Goal: Information Seeking & Learning: Learn about a topic

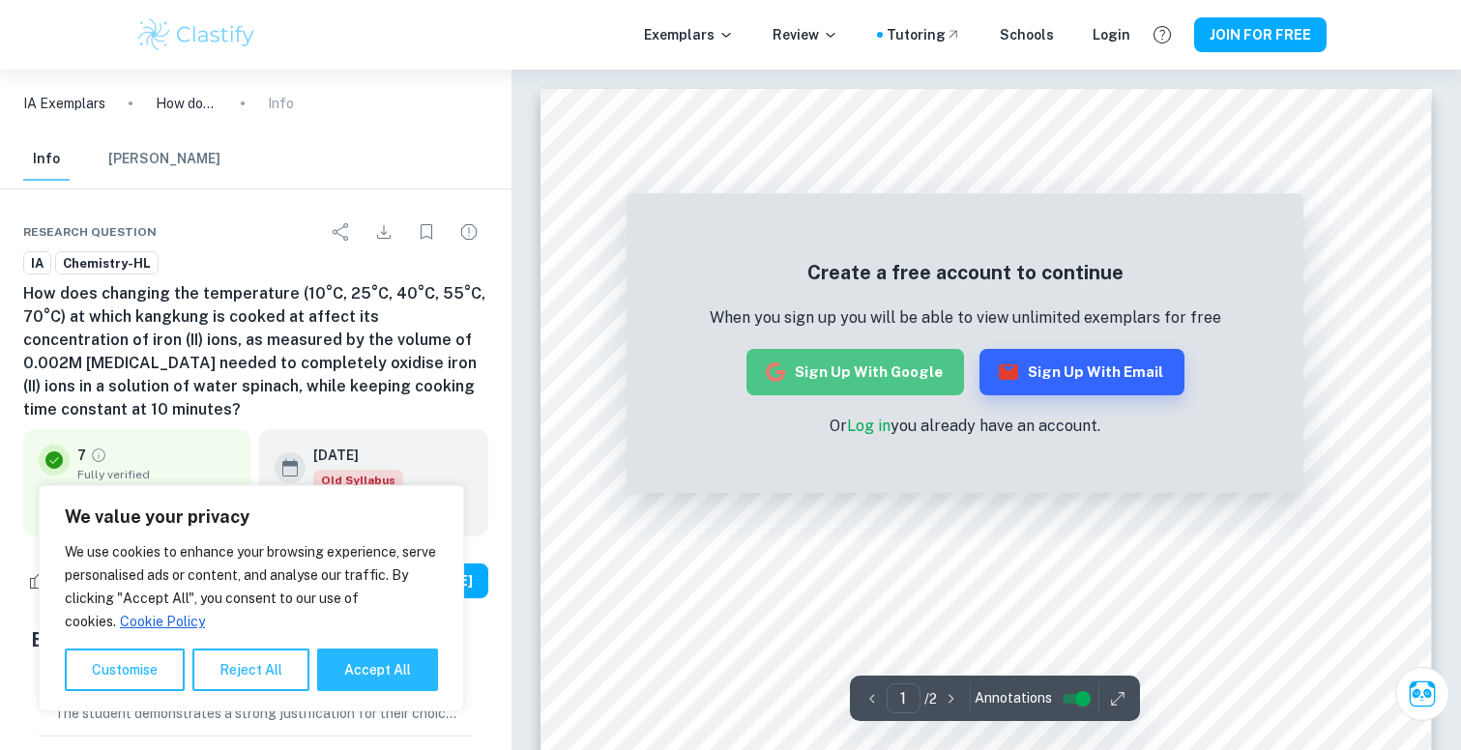
click at [863, 367] on button "Sign up with Google" at bounding box center [856, 372] width 218 height 46
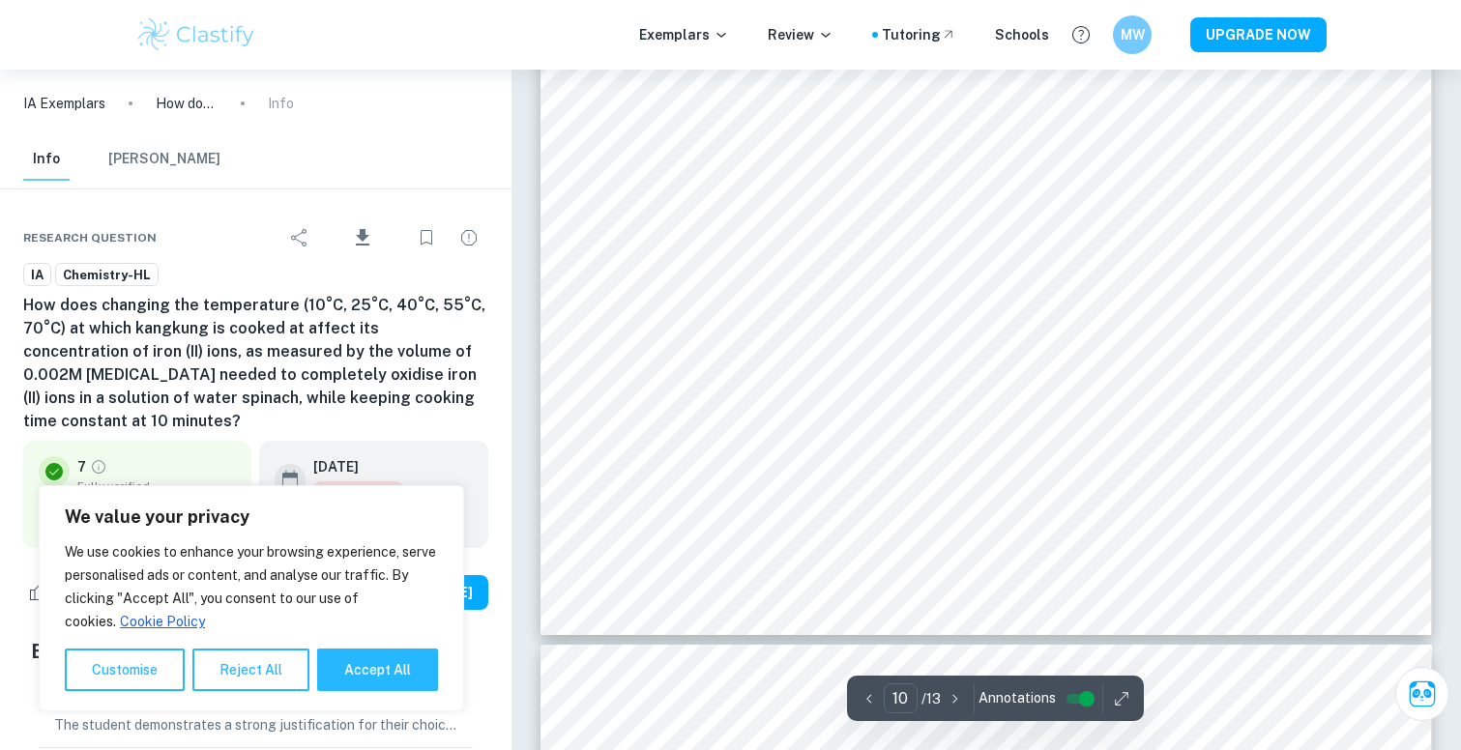
scroll to position [11496, 0]
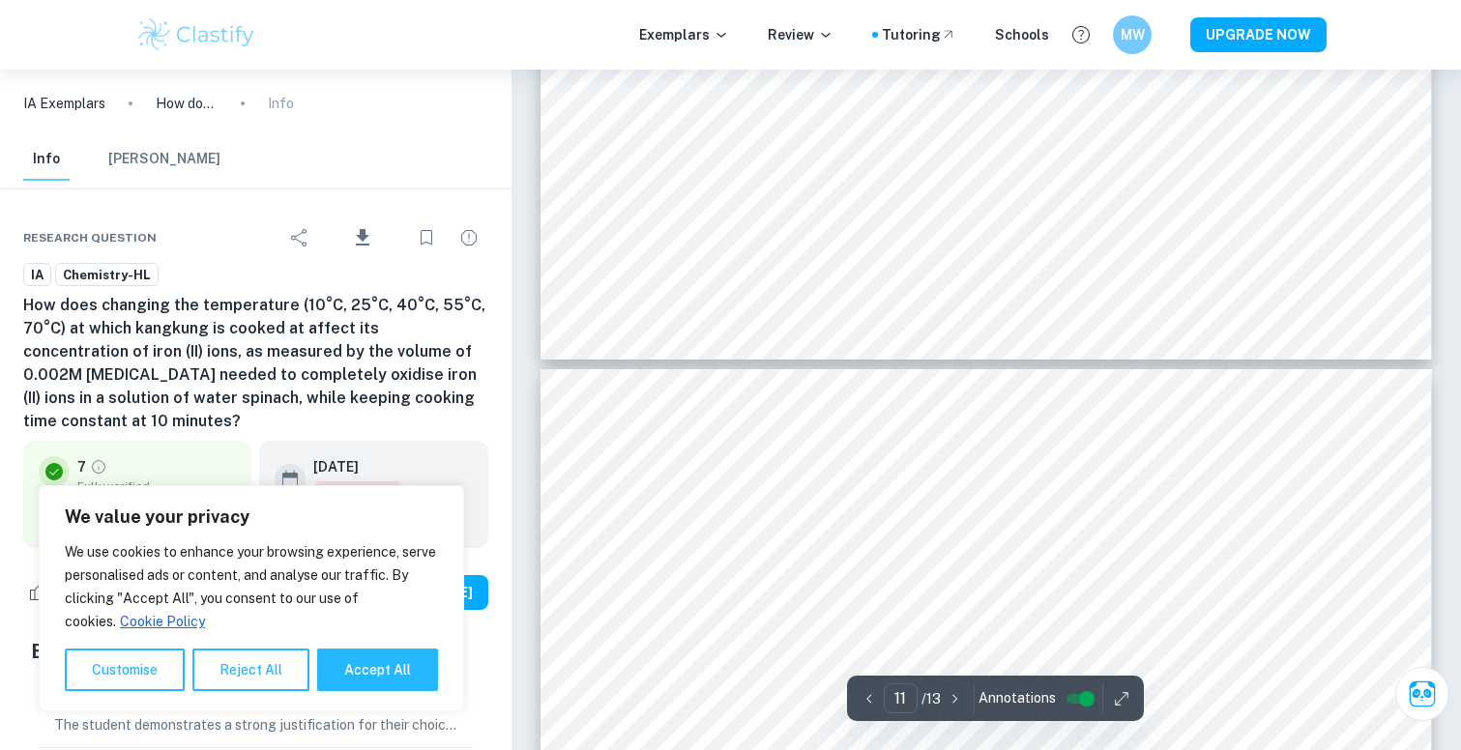
type input "10"
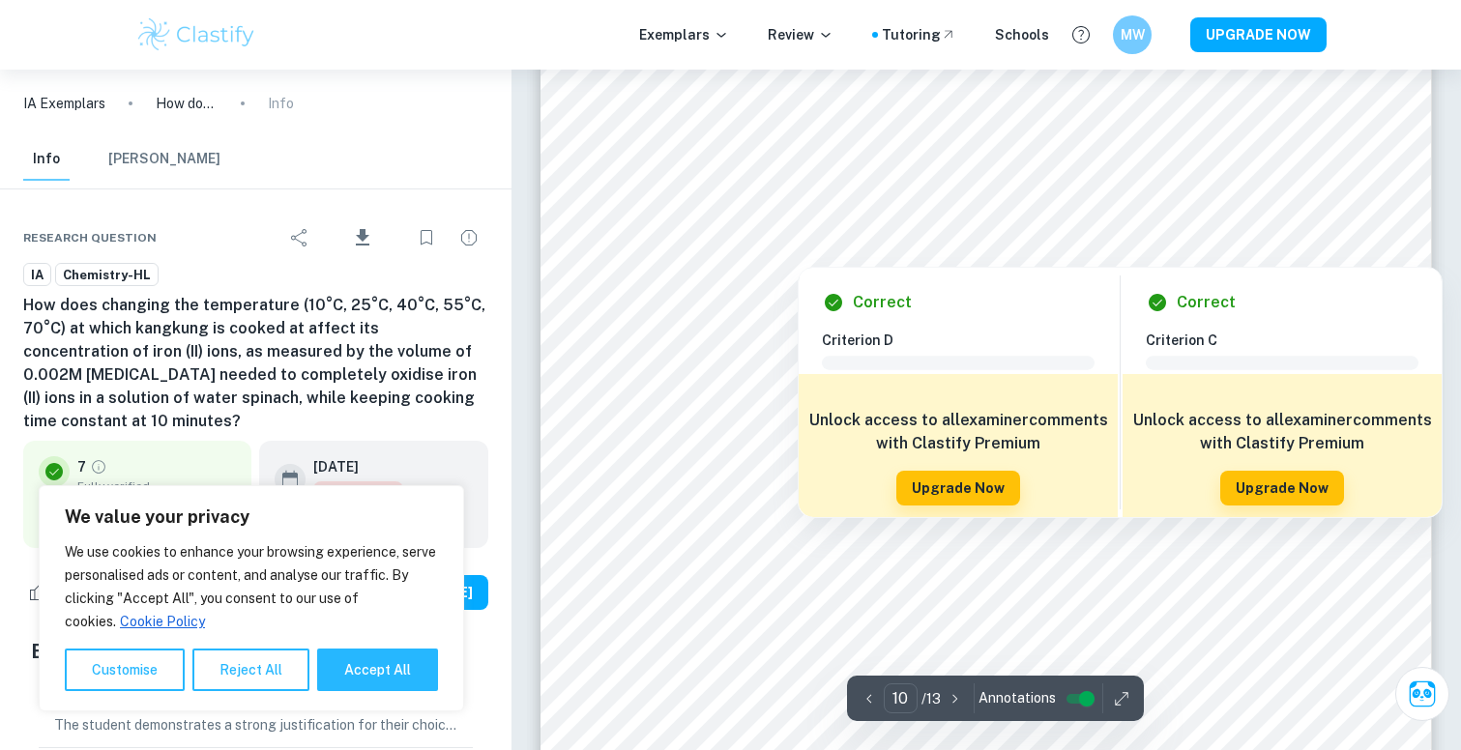
scroll to position [11206, 0]
